Goal: Information Seeking & Learning: Learn about a topic

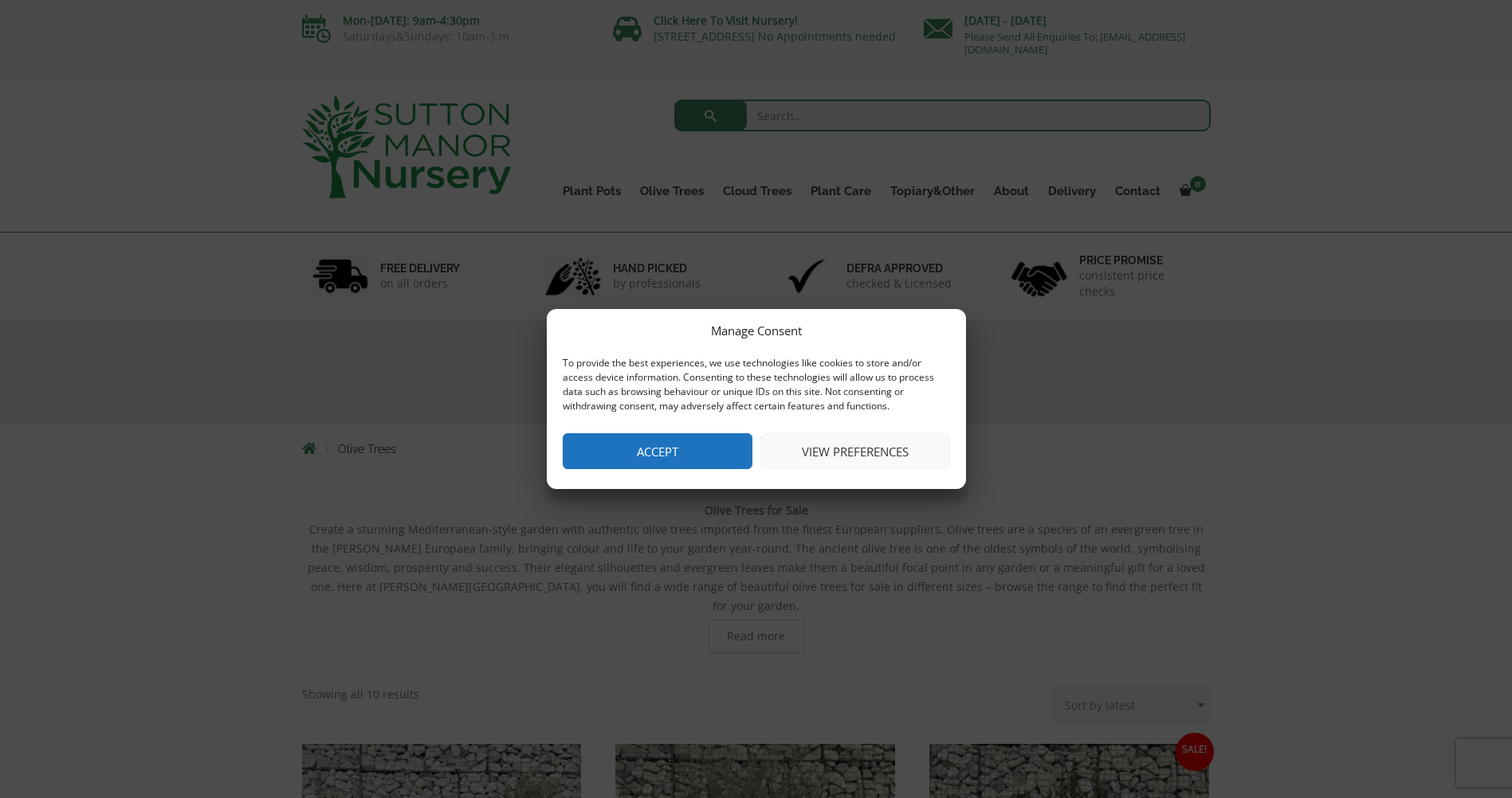
scroll to position [80, 0]
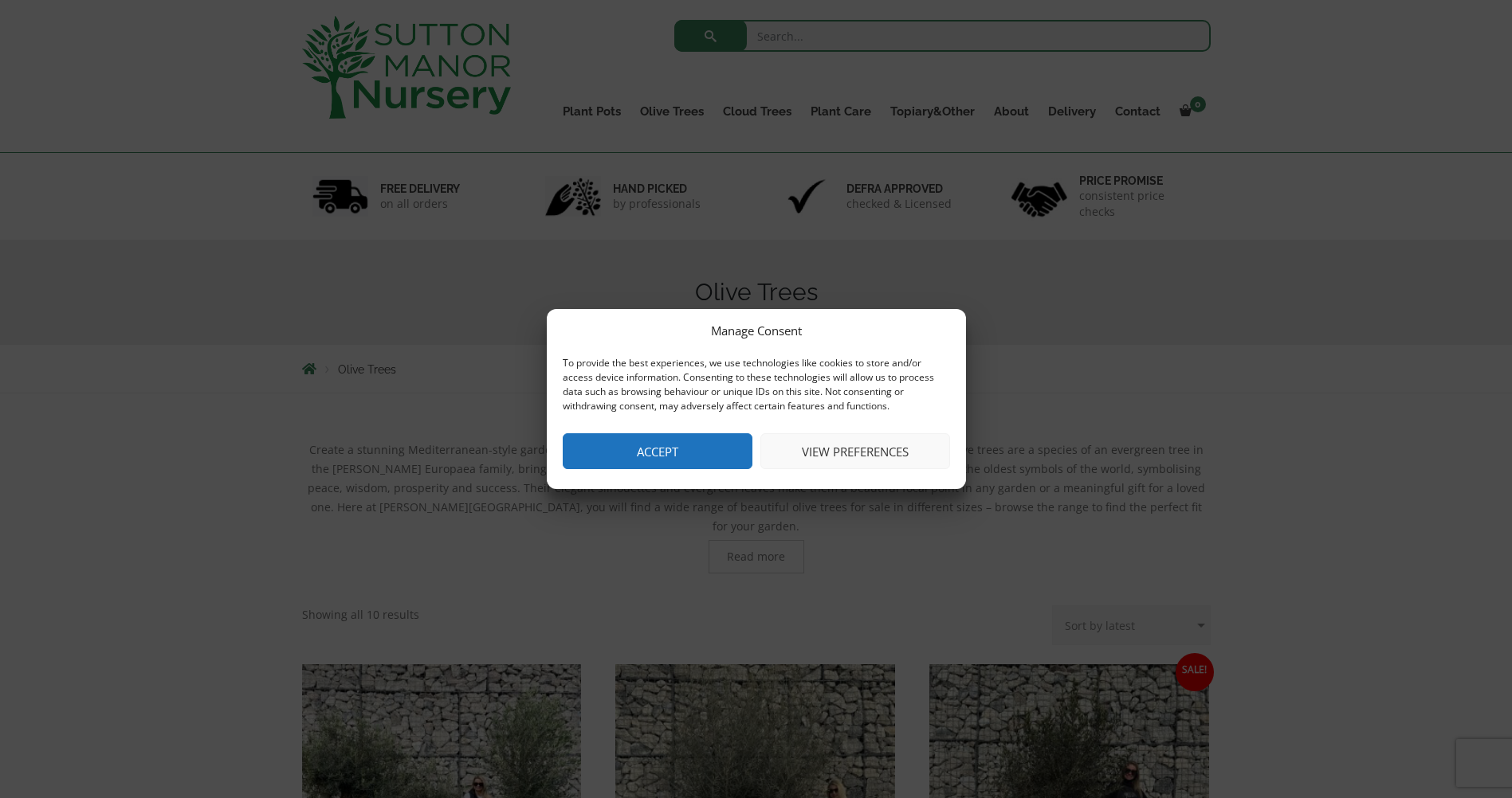
click at [653, 466] on button "Accept" at bounding box center [658, 451] width 190 height 36
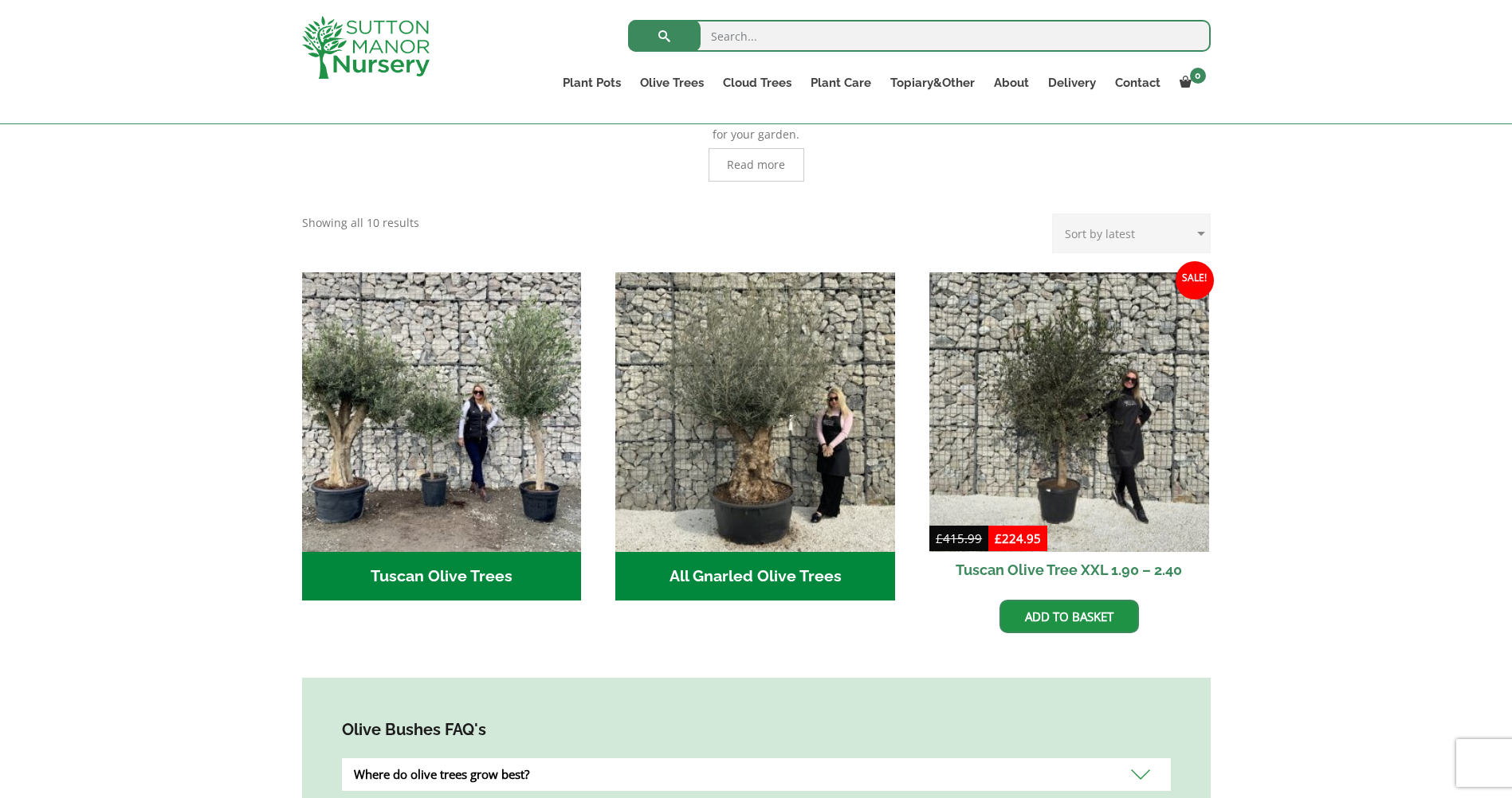
scroll to position [398, 0]
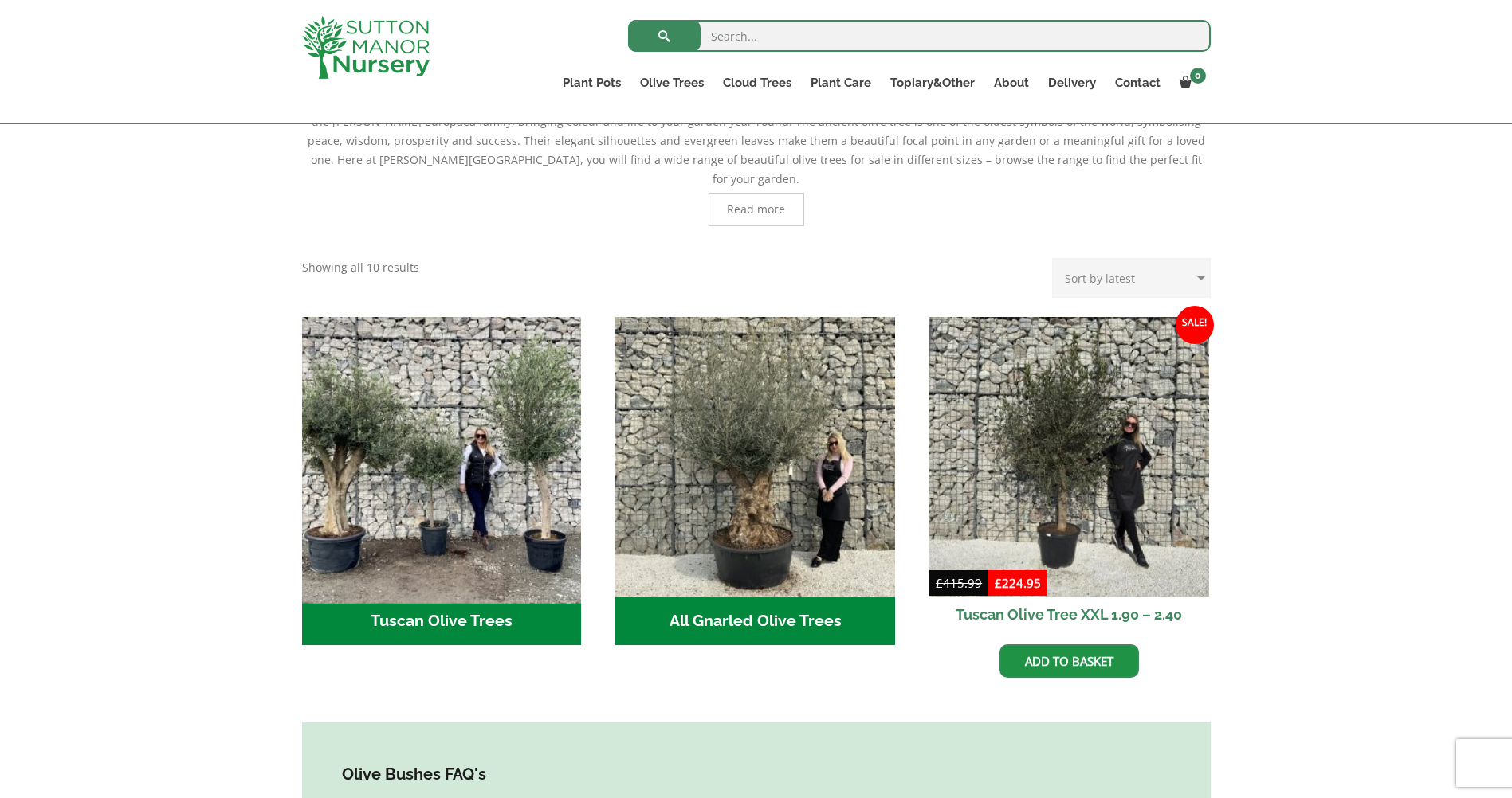
click at [442, 491] on img "Visit product category Tuscan Olive Trees" at bounding box center [441, 456] width 294 height 294
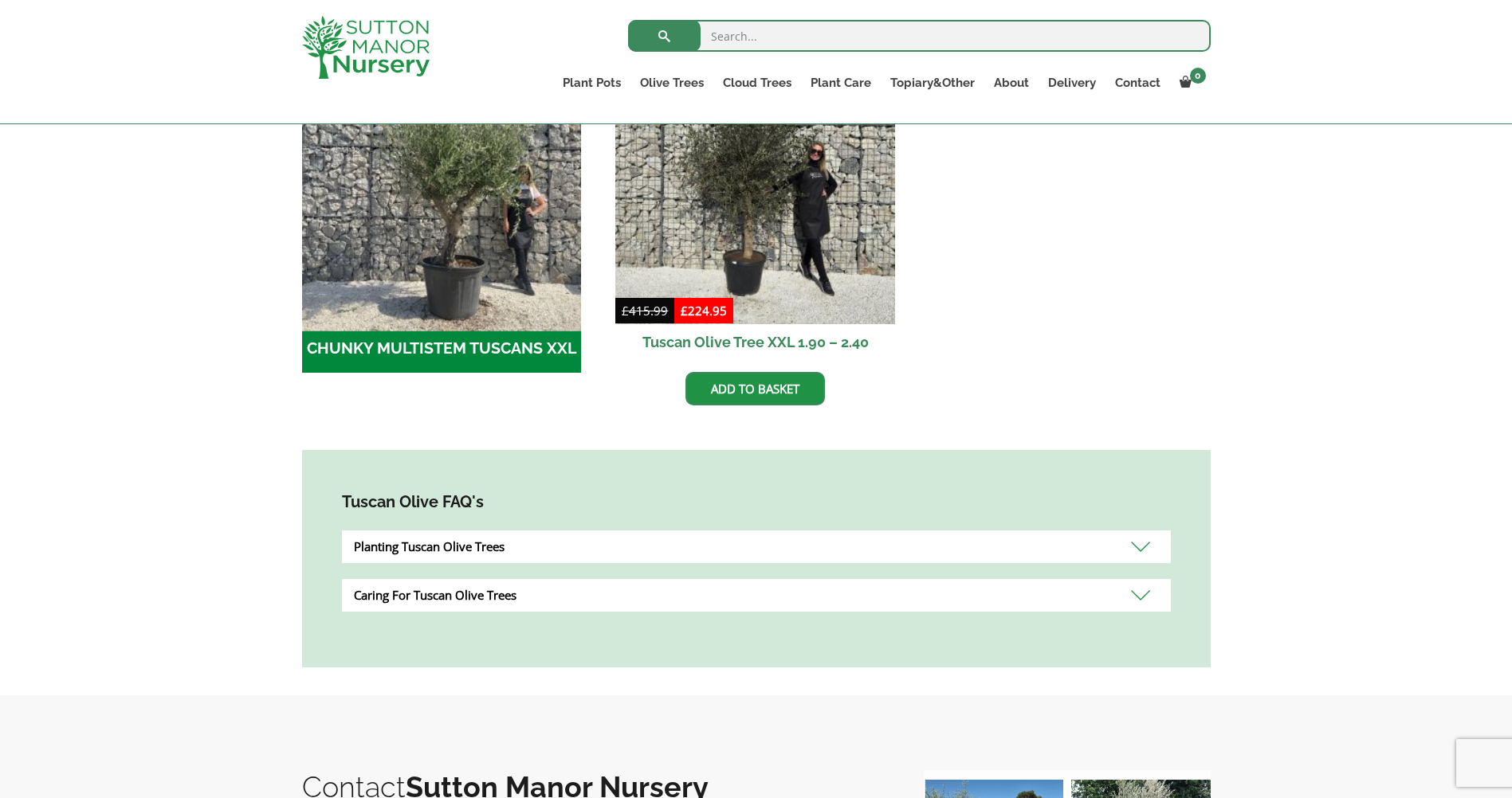
scroll to position [478, 0]
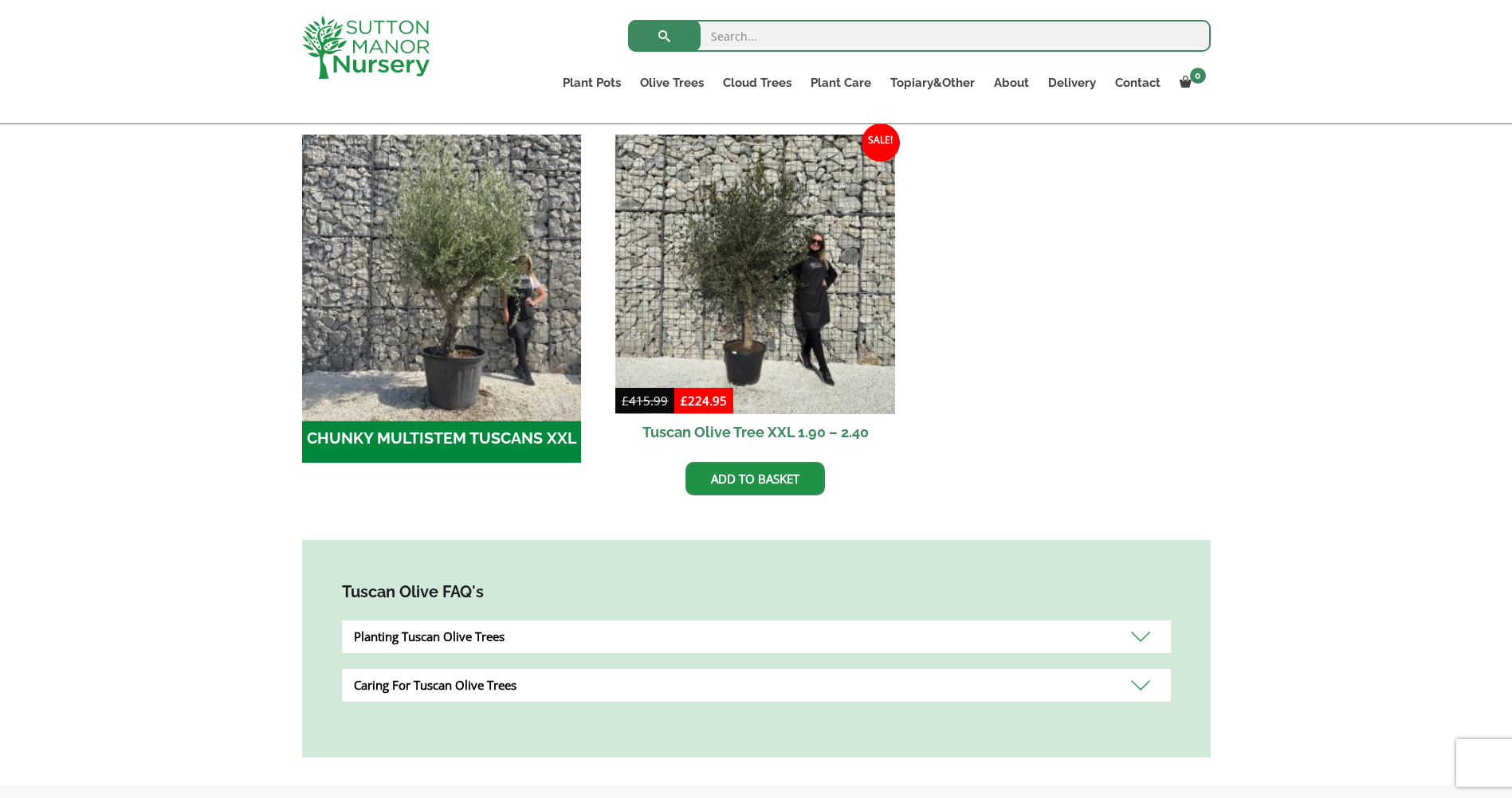
click at [450, 376] on img "Visit product category CHUNKY MULTISTEM TUSCANS XXL" at bounding box center [441, 274] width 294 height 294
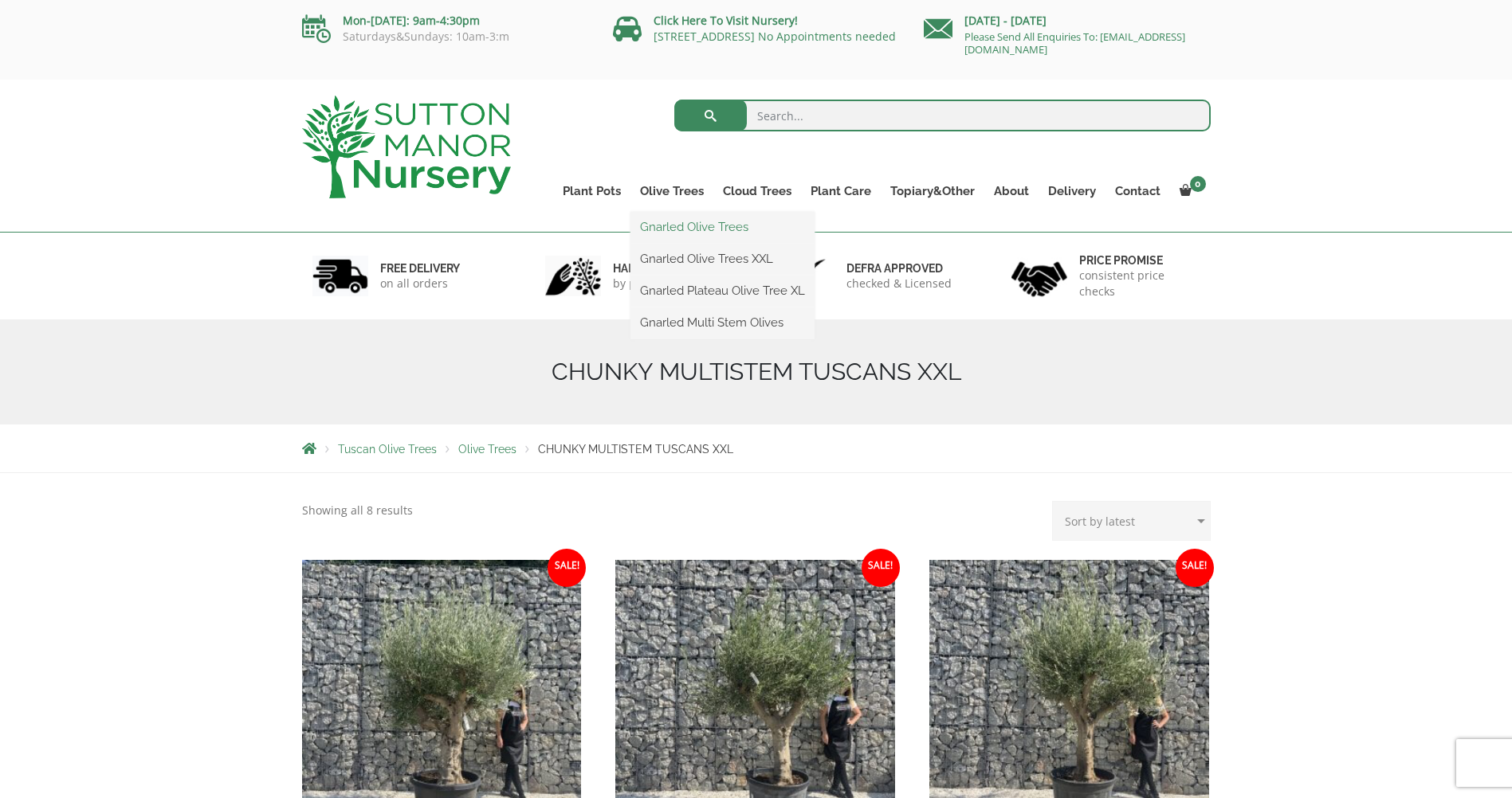
click at [698, 222] on link "Gnarled Olive Trees" at bounding box center [722, 226] width 184 height 24
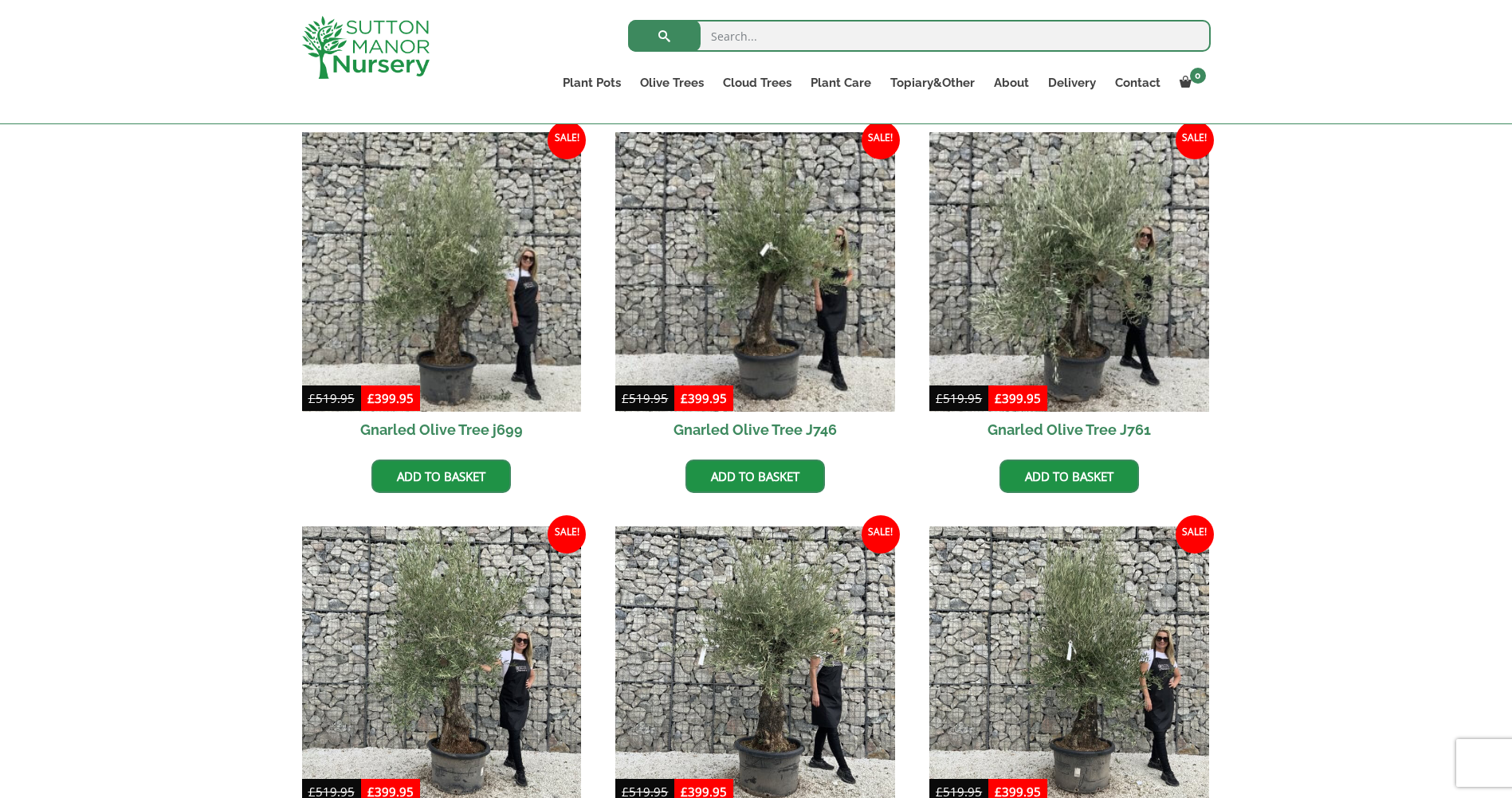
scroll to position [398, 0]
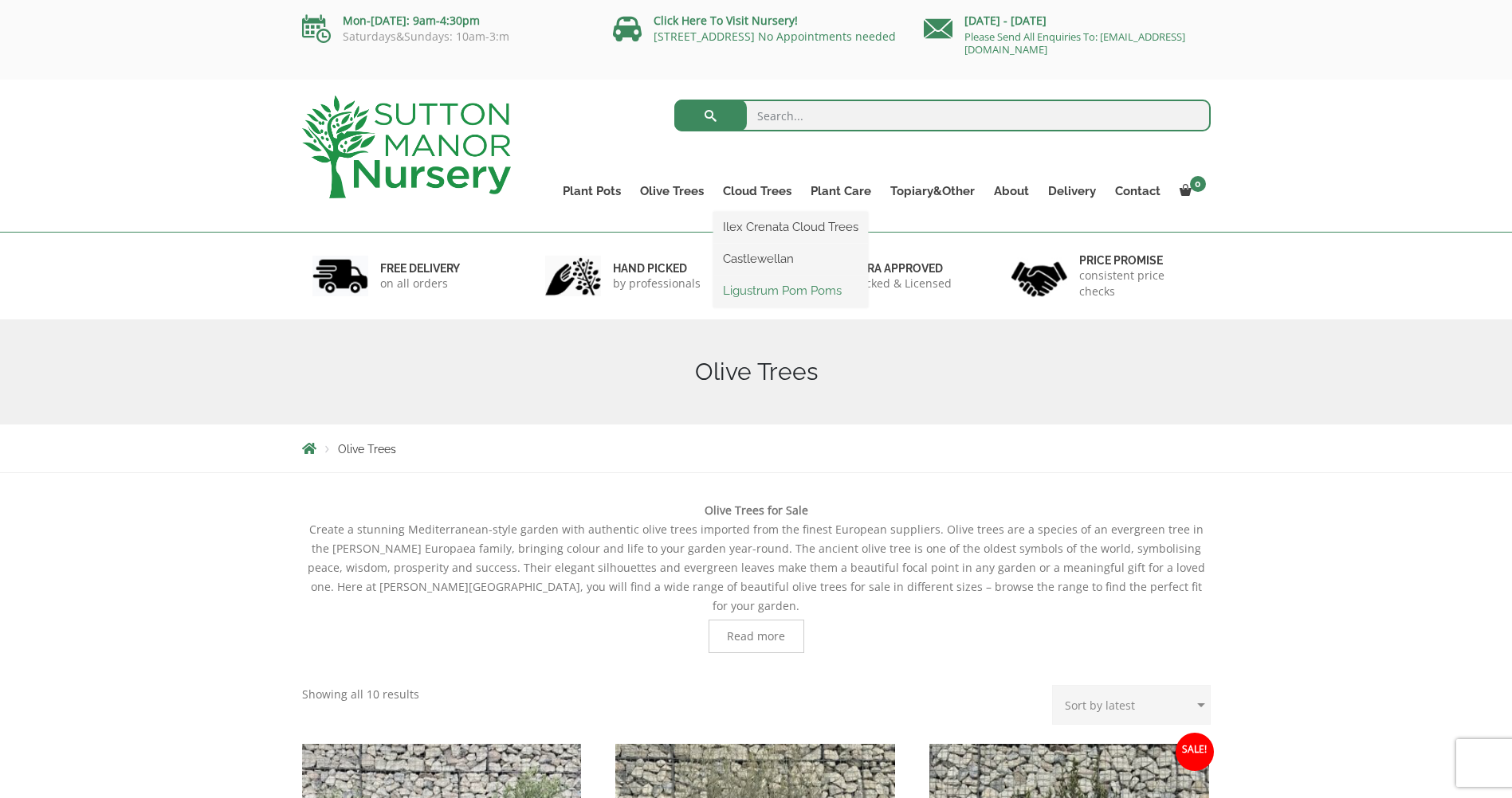
click at [782, 289] on link "Ligustrum Pom Poms" at bounding box center [791, 291] width 155 height 24
